Goal: Transaction & Acquisition: Book appointment/travel/reservation

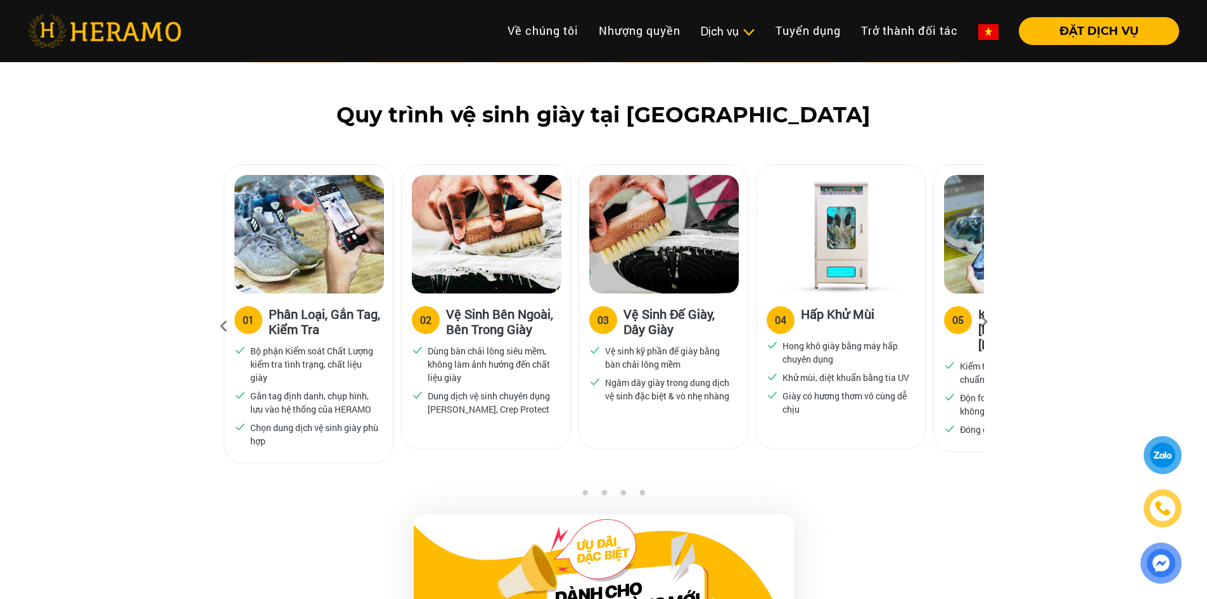
scroll to position [760, 0]
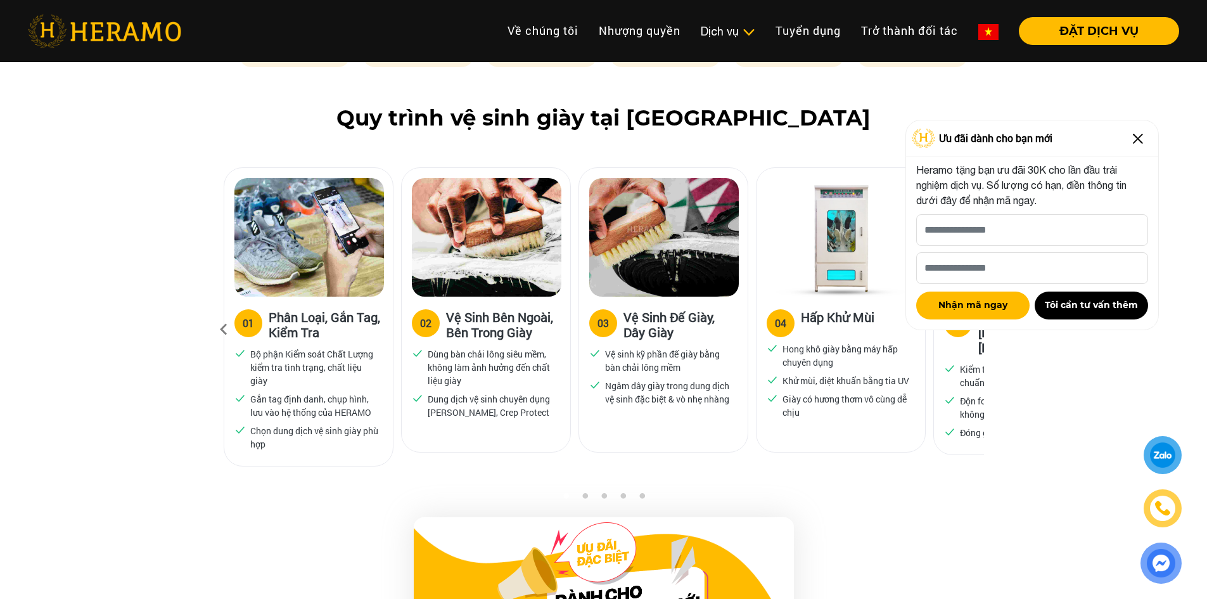
click at [1145, 378] on div "Quy trình vệ sinh giày tại [GEOGRAPHIC_DATA] 01 Phân Loại, Gắn Tag, Kiểm Tra Bộ…" at bounding box center [603, 298] width 1207 height 386
click at [1026, 219] on input "[PERSON_NAME] xin tên của bạn nhé *" at bounding box center [1032, 230] width 232 height 32
click at [1074, 182] on p "Heramo tặng bạn ưu đãi 30K cho lần đầu trải nghiệm dịch vụ. Số lượng có hạn, đi…" at bounding box center [1032, 185] width 232 height 46
click at [1044, 235] on input "[PERSON_NAME] xin tên của bạn nhé *" at bounding box center [1032, 230] width 232 height 32
type input "******"
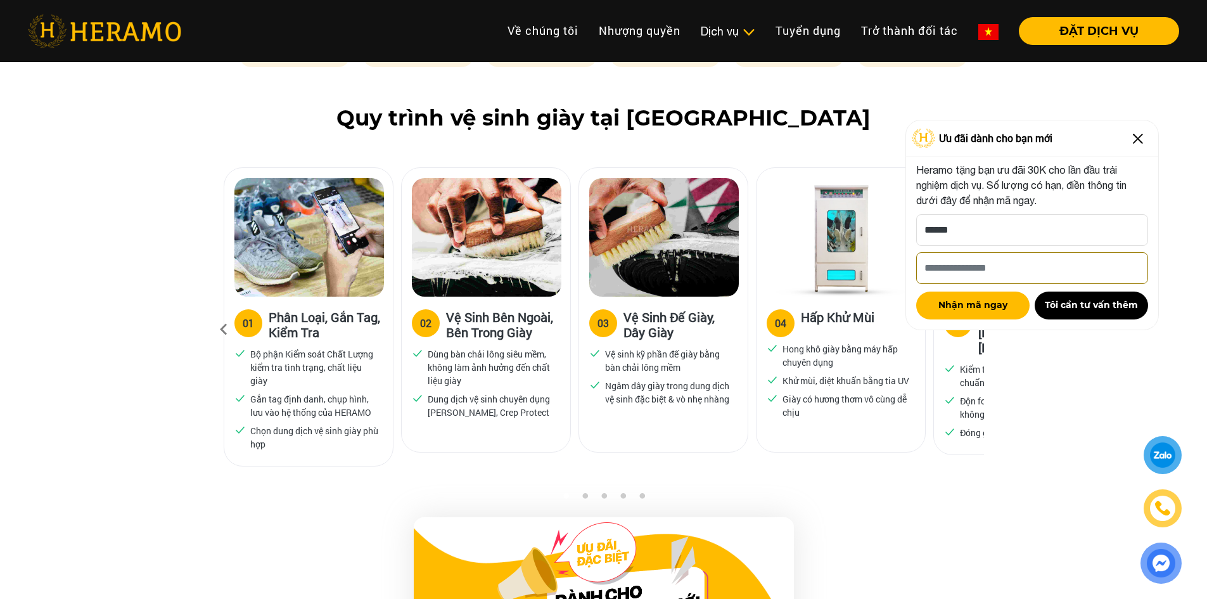
click at [1033, 273] on input "Số điện thoại HERAMO có thể liên hệ là *" at bounding box center [1032, 268] width 232 height 32
type input "**********"
click at [987, 300] on button "Nhận mã ngay" at bounding box center [972, 305] width 113 height 28
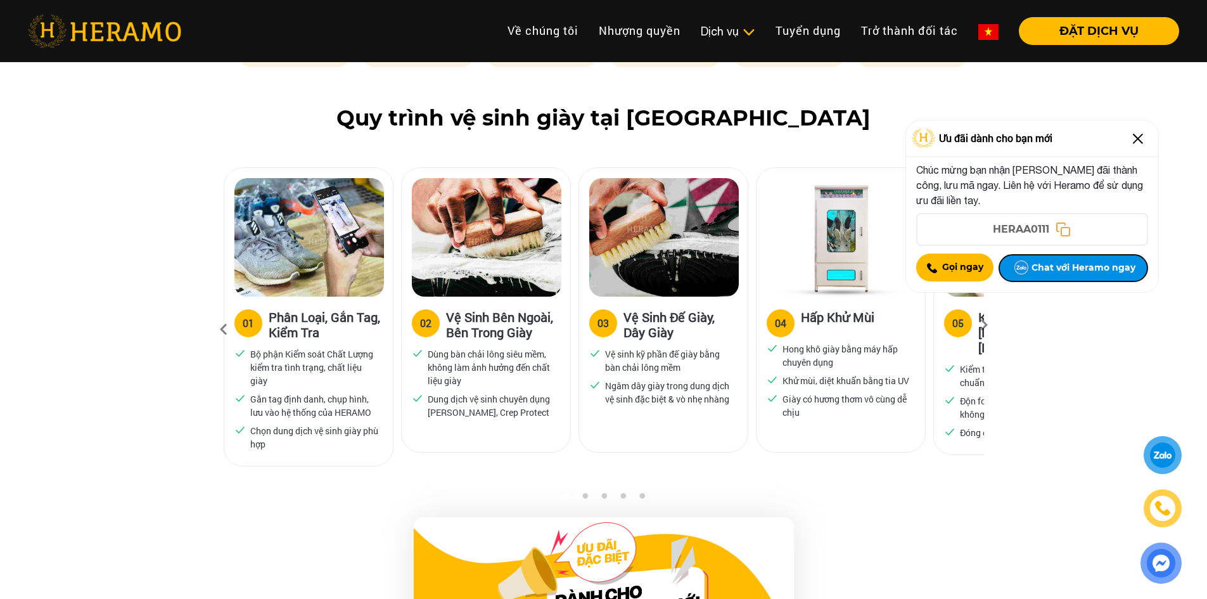
click at [1087, 278] on button "Chat với Heramo ngay" at bounding box center [1072, 268] width 149 height 28
click at [1138, 132] on img at bounding box center [1138, 139] width 20 height 20
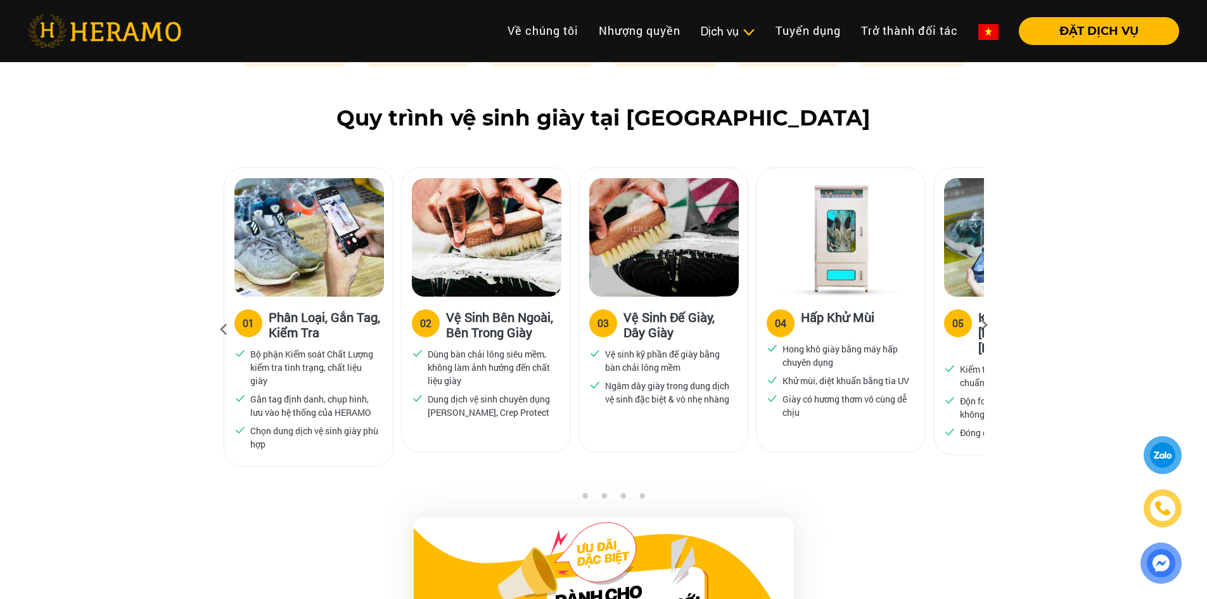
click at [983, 325] on icon at bounding box center [983, 329] width 23 height 8
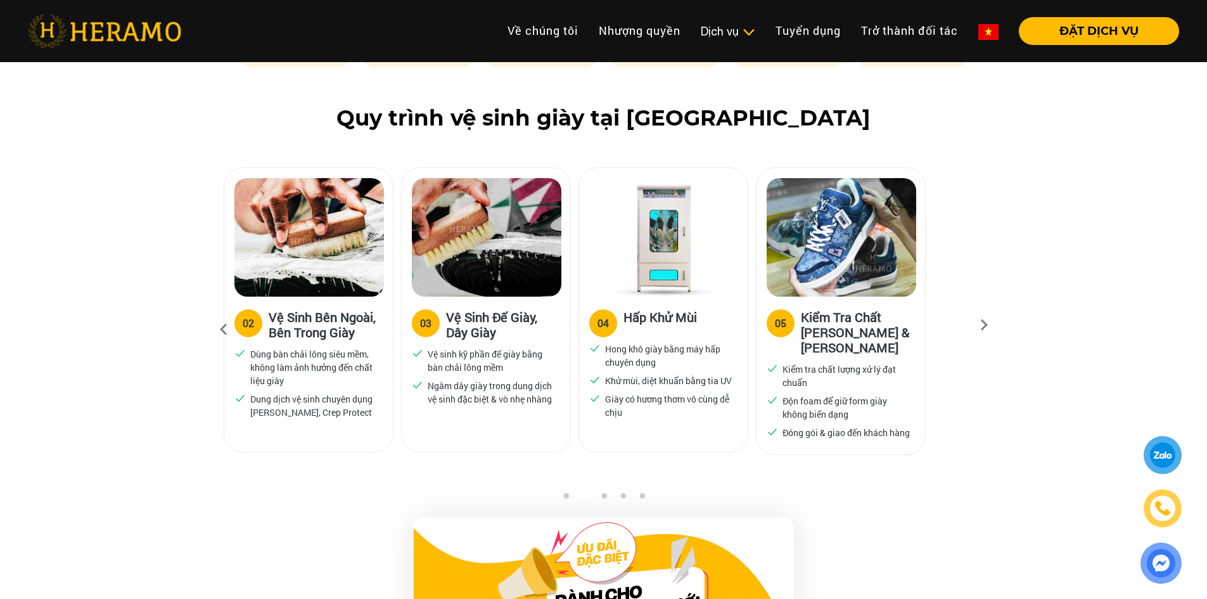
click at [983, 325] on icon at bounding box center [983, 329] width 23 height 8
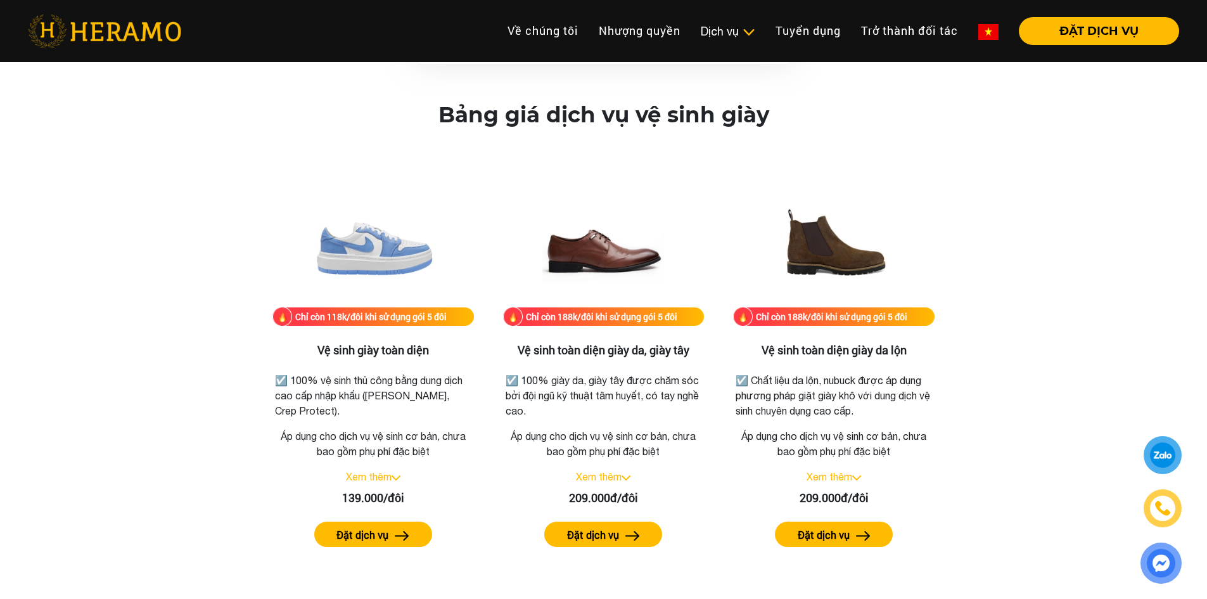
scroll to position [1647, 0]
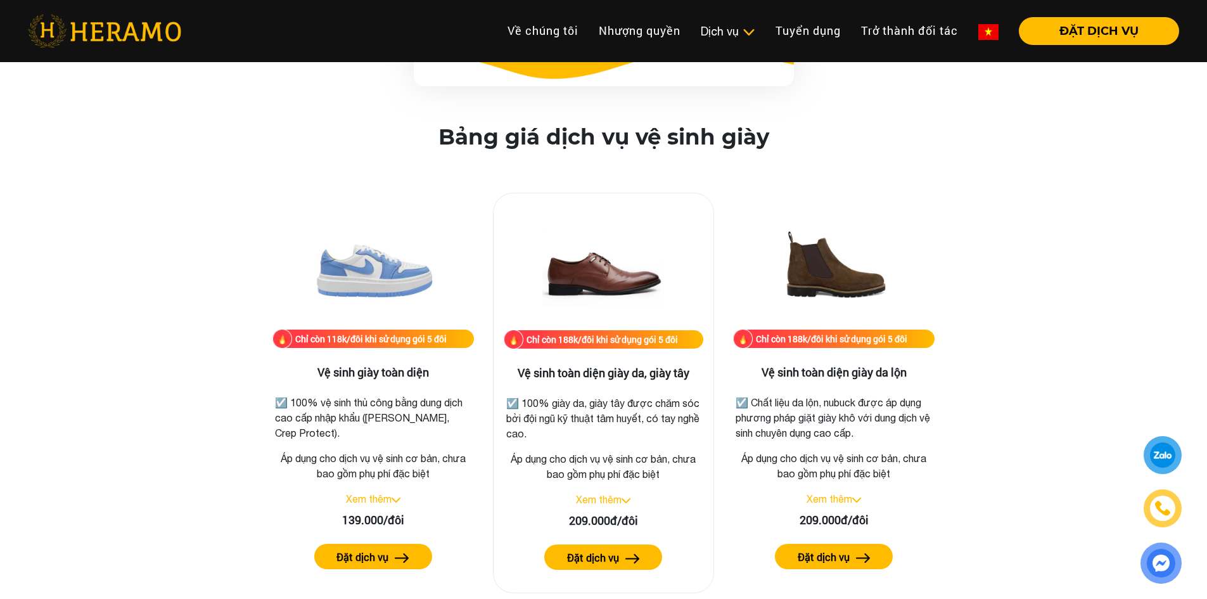
click at [630, 500] on img at bounding box center [625, 500] width 9 height 5
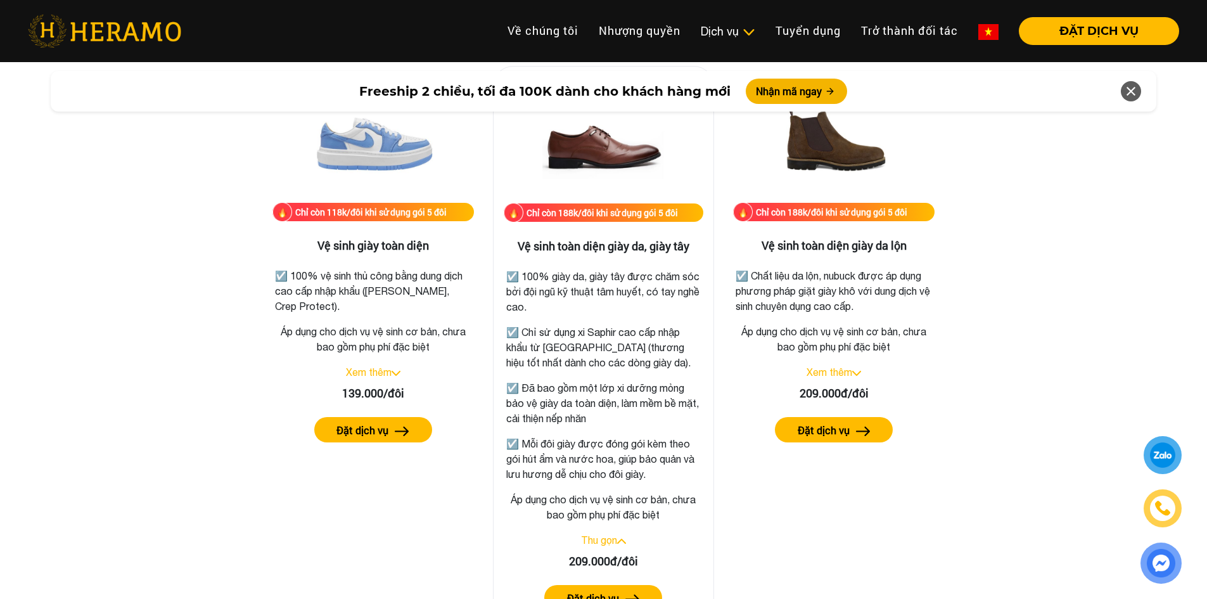
scroll to position [1837, 0]
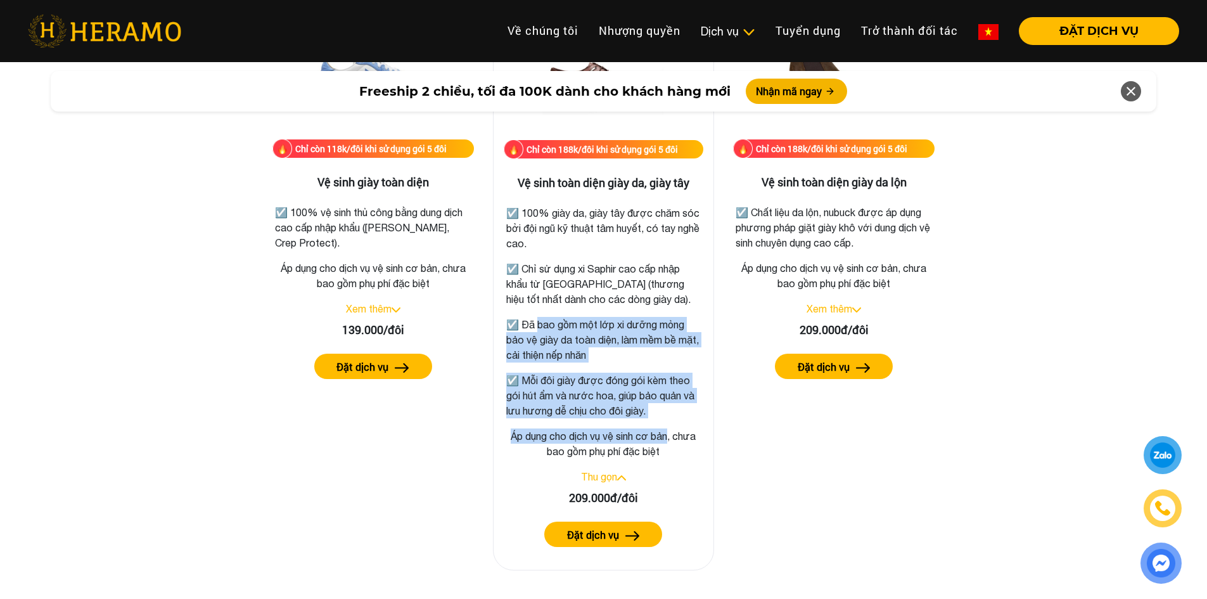
drag, startPoint x: 544, startPoint y: 323, endPoint x: 670, endPoint y: 421, distance: 158.9
click at [670, 421] on div "Chỉ còn 188k/đôi khi sử dụng gói 5 đôi Vệ sinh toàn diện giày da, giày tây ☑️ 1…" at bounding box center [604, 287] width 222 height 568
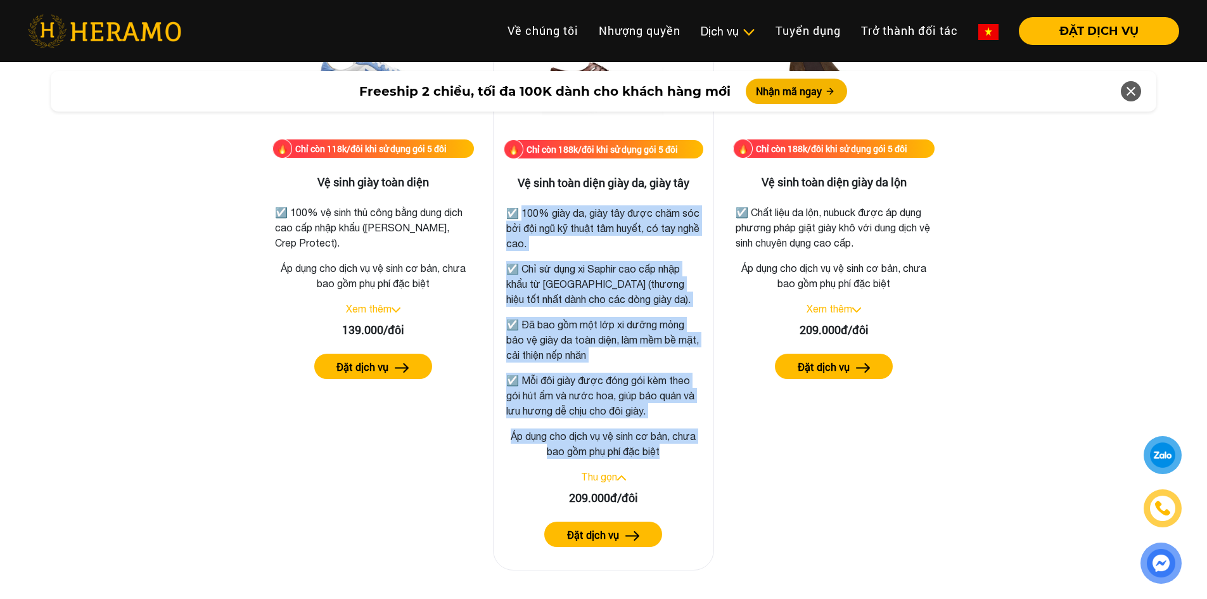
drag, startPoint x: 672, startPoint y: 450, endPoint x: 521, endPoint y: 207, distance: 286.5
click at [521, 207] on div "Chỉ còn 188k/đôi khi sử dụng gói 5 đôi Vệ sinh toàn diện giày da, giày tây ☑️ 1…" at bounding box center [604, 287] width 222 height 568
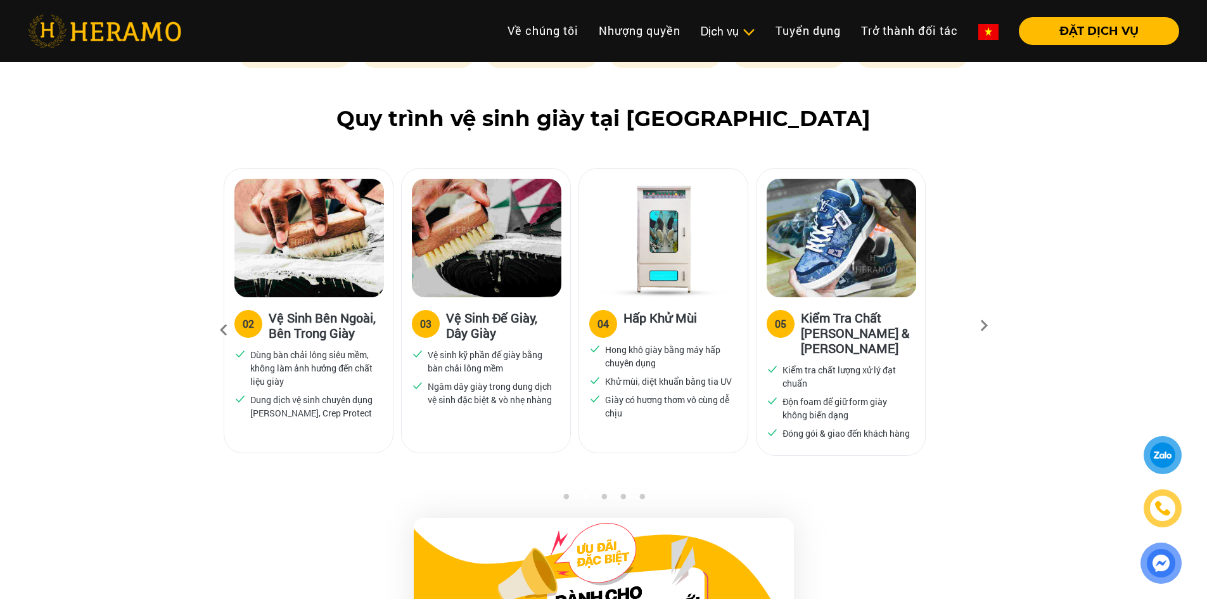
scroll to position [760, 0]
click at [220, 329] on icon at bounding box center [223, 329] width 23 height 34
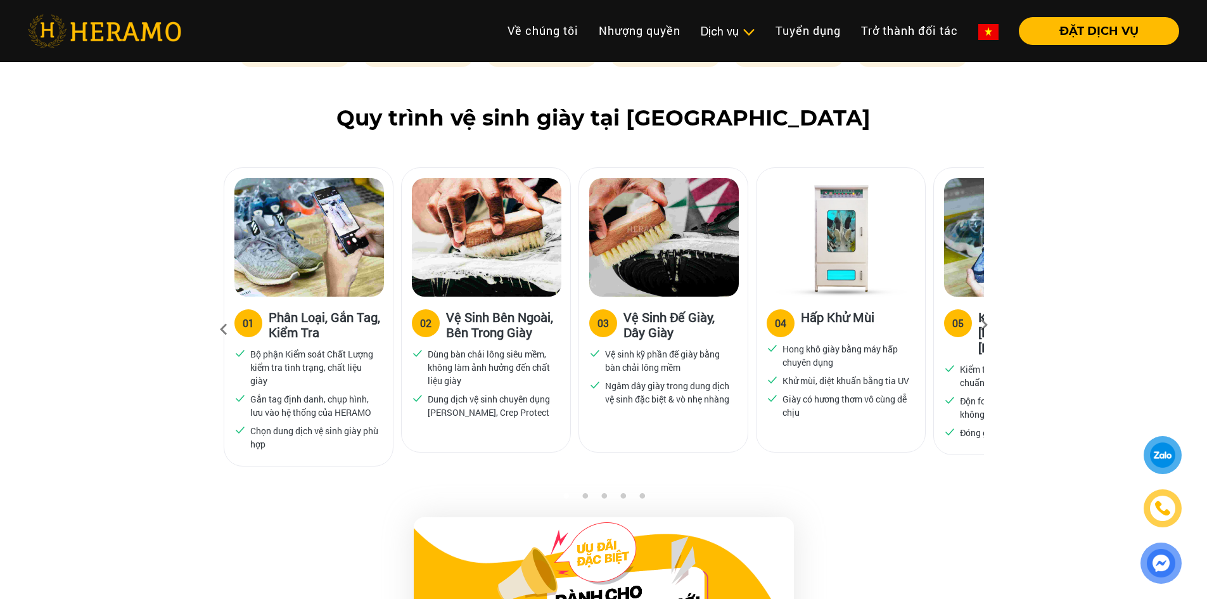
click at [220, 329] on icon at bounding box center [223, 329] width 23 height 34
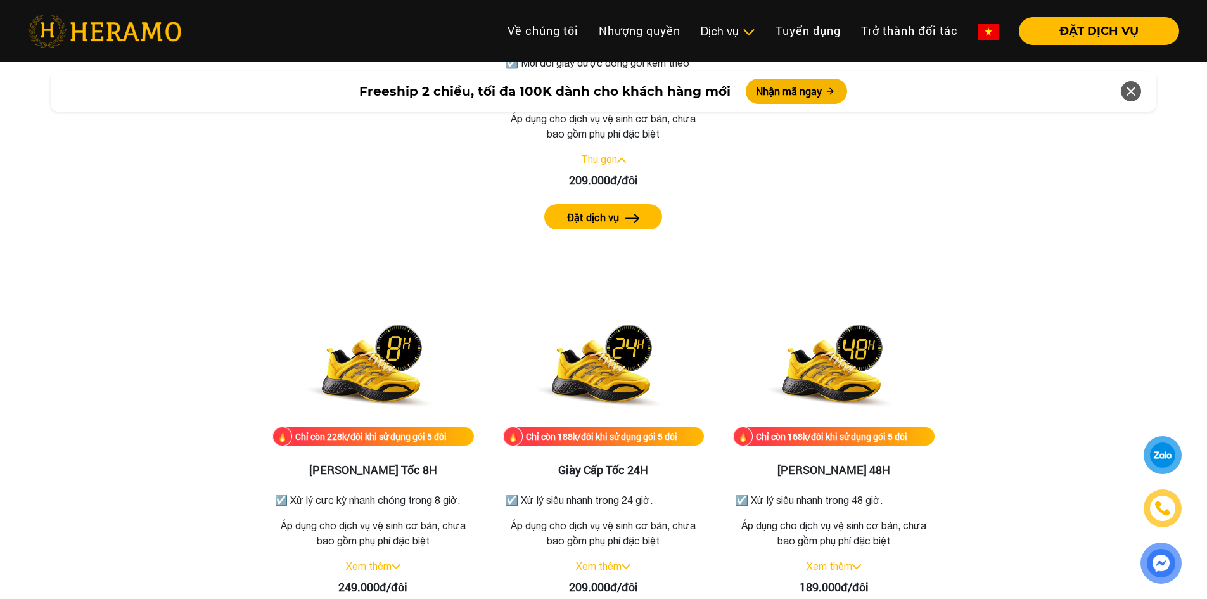
scroll to position [2534, 0]
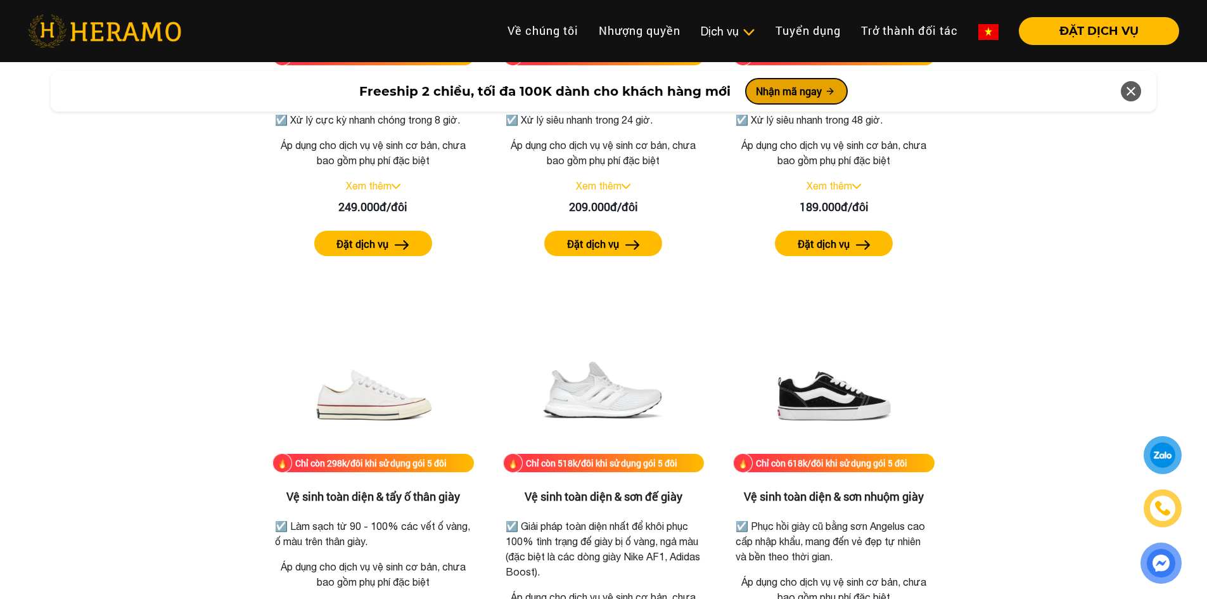
click at [825, 89] on icon at bounding box center [830, 91] width 10 height 10
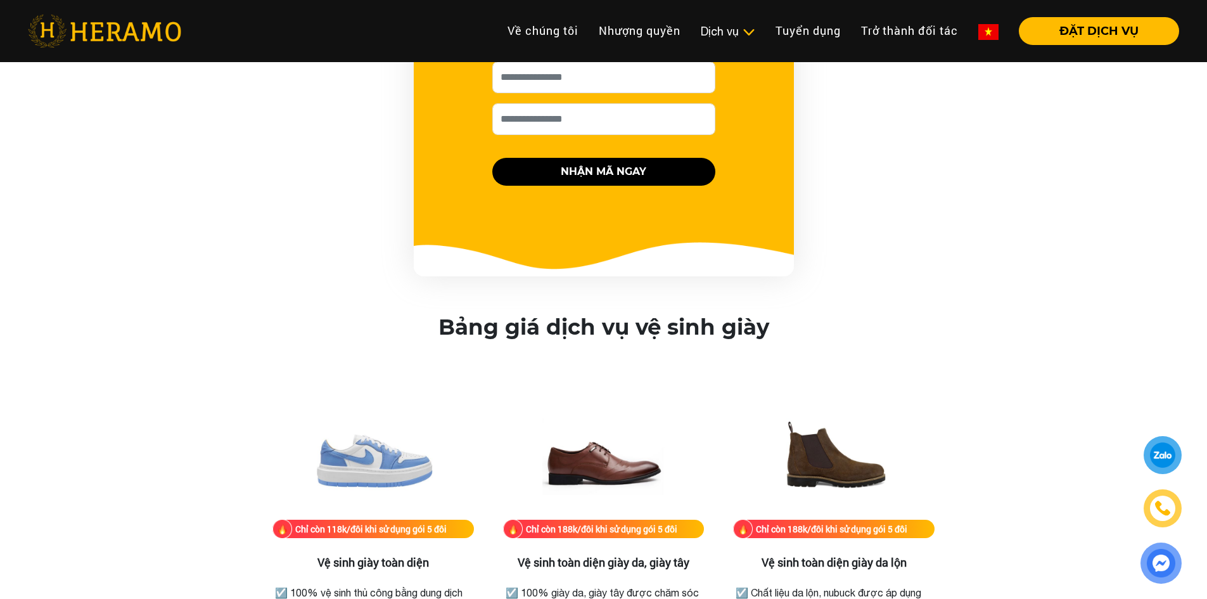
scroll to position [1277, 0]
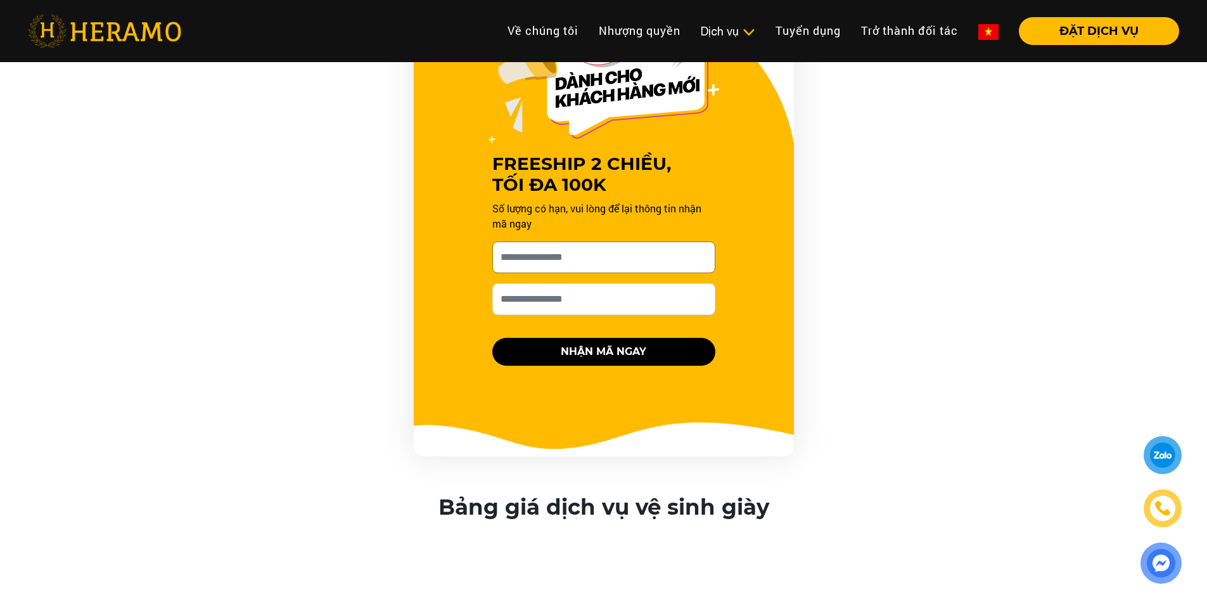
click at [590, 264] on input "[PERSON_NAME] xin tên của bạn nhé *" at bounding box center [603, 257] width 223 height 32
type input "*"
type input "******"
type input "**********"
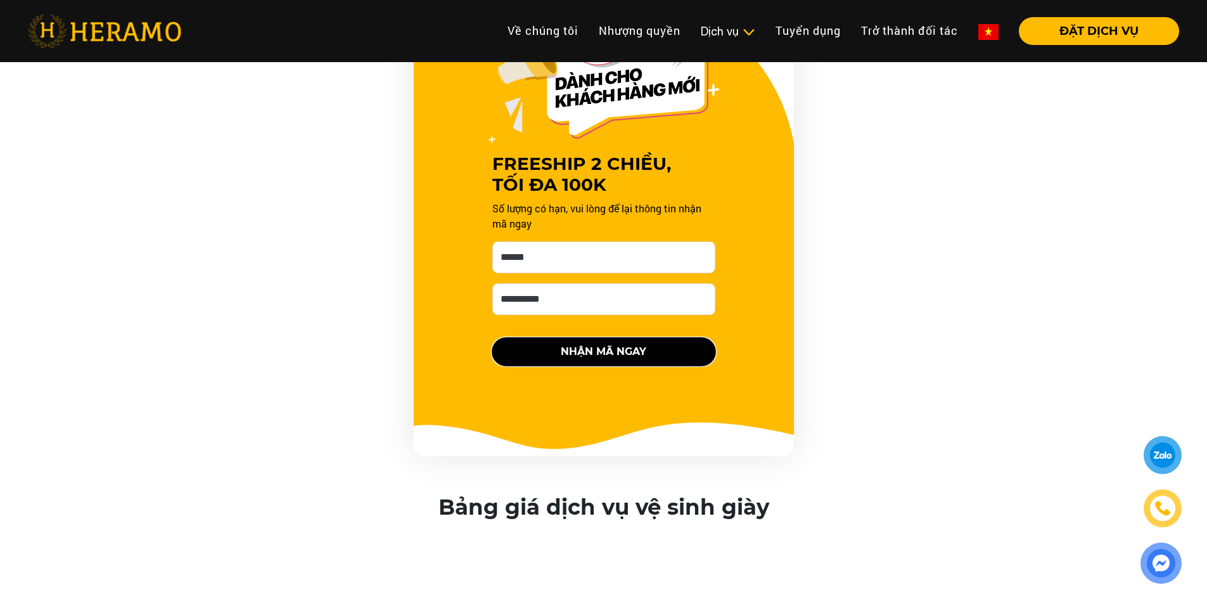
click at [681, 358] on button "NHẬN MÃ NGAY" at bounding box center [603, 352] width 223 height 28
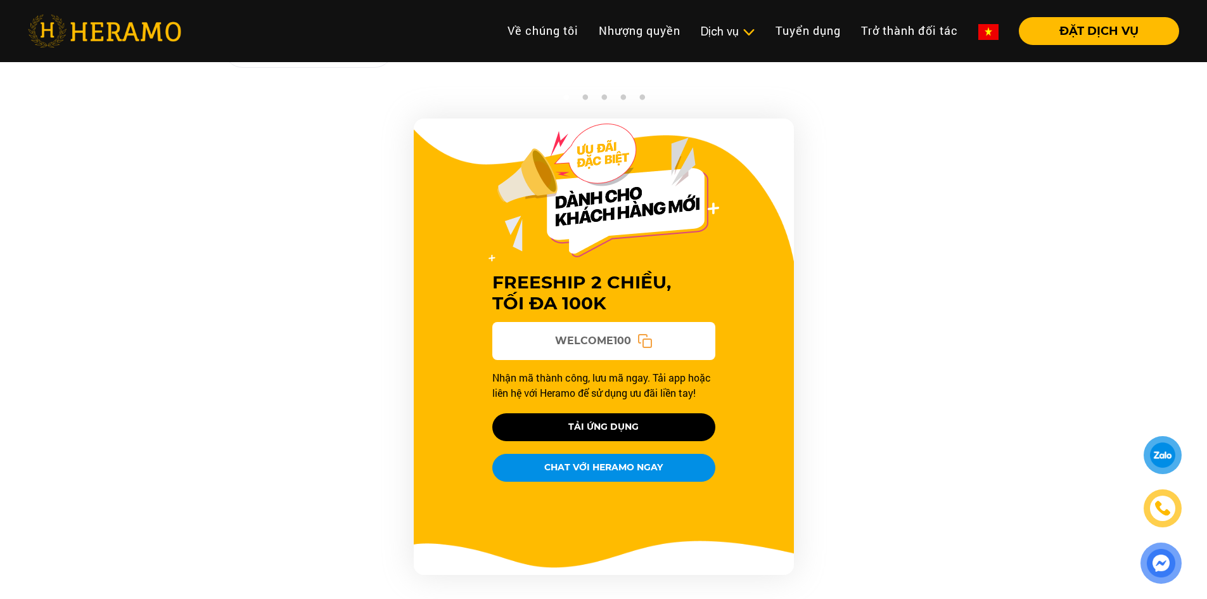
scroll to position [1087, 0]
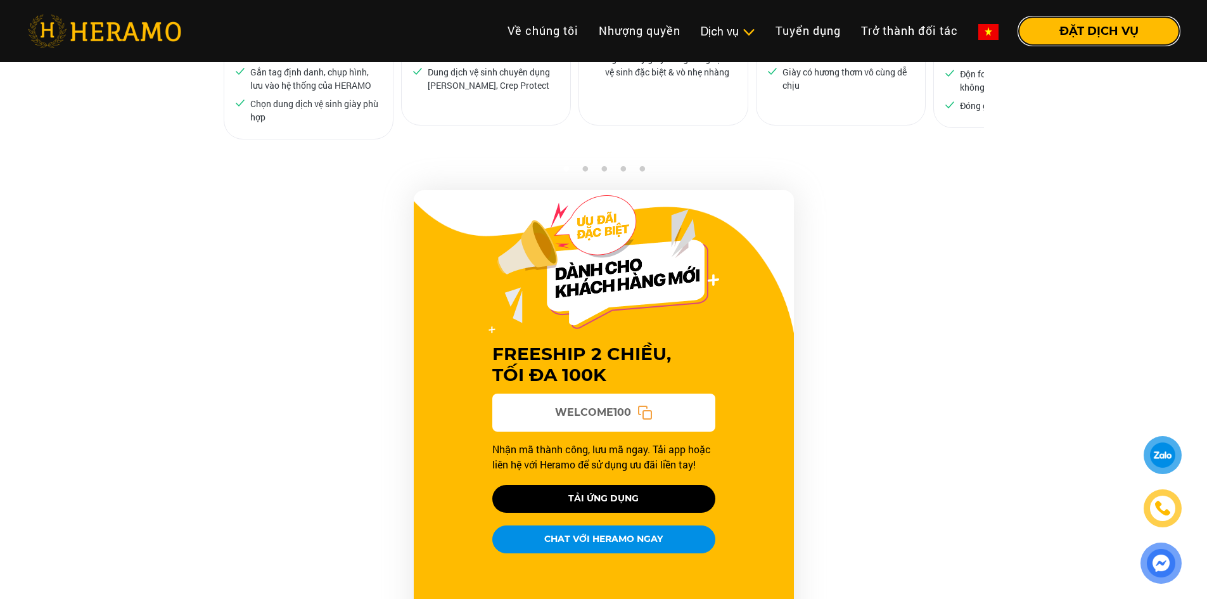
click at [1075, 25] on button "ĐẶT DỊCH VỤ" at bounding box center [1099, 31] width 160 height 28
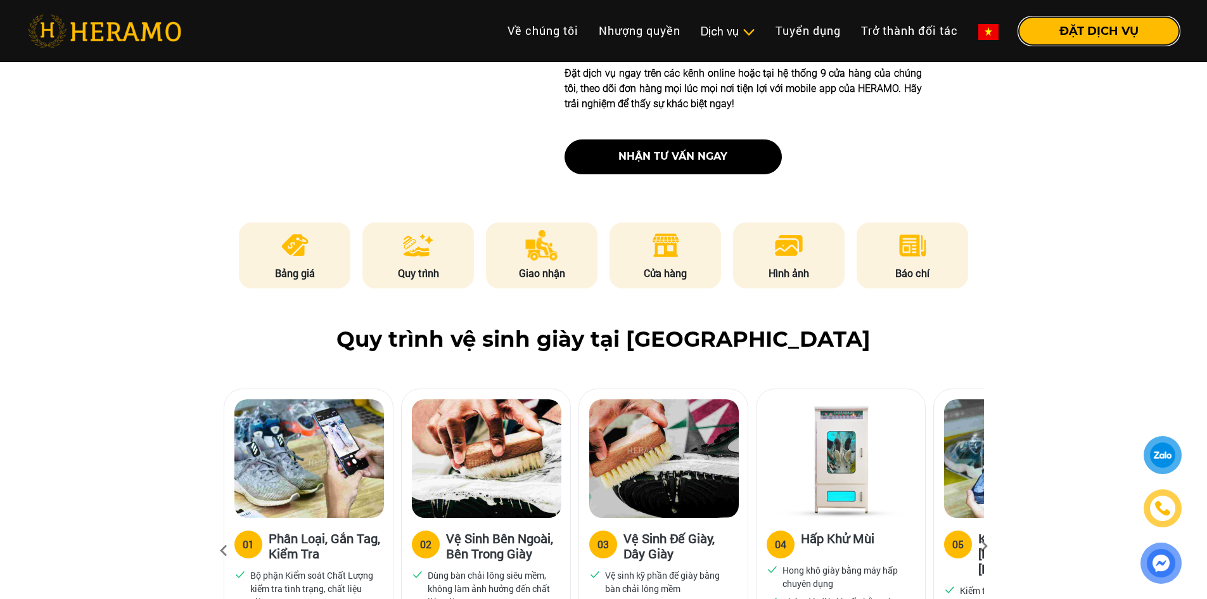
scroll to position [707, 0]
